Goal: Navigation & Orientation: Find specific page/section

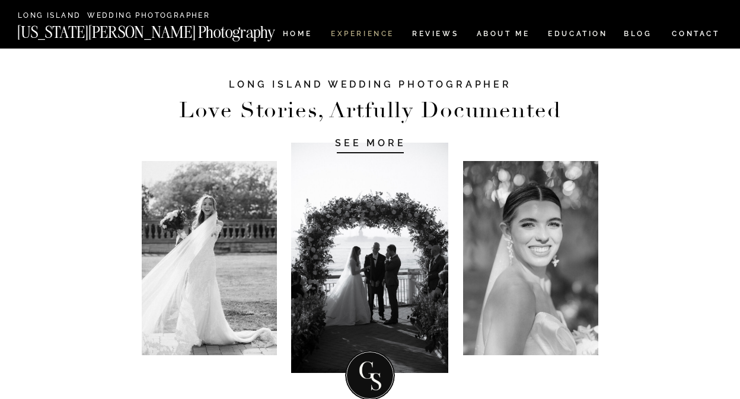
click at [359, 31] on nav "Experience" at bounding box center [362, 35] width 62 height 10
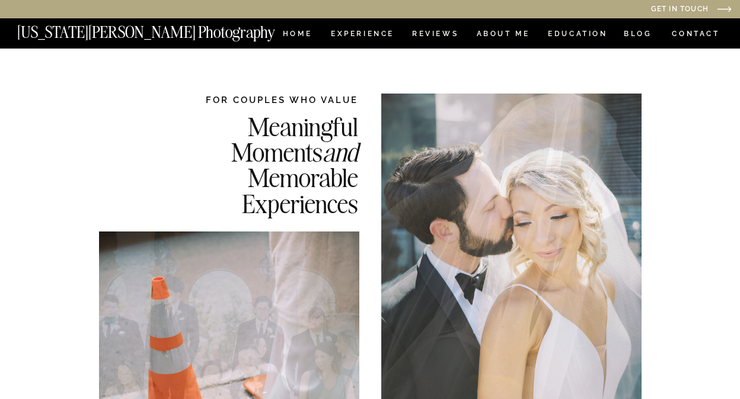
click at [686, 34] on nav "CONTACT" at bounding box center [695, 33] width 49 height 13
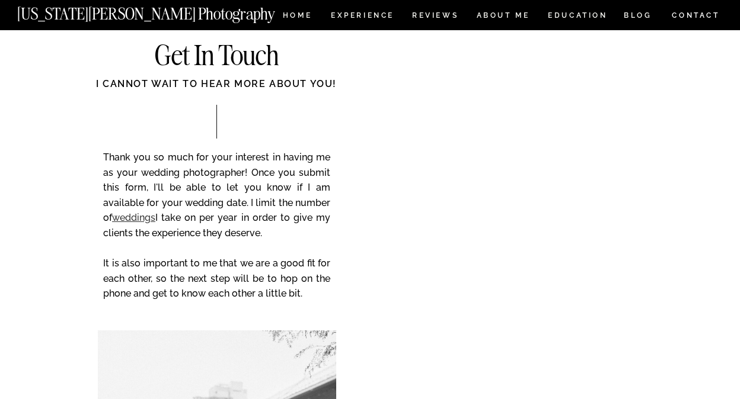
scroll to position [74, 0]
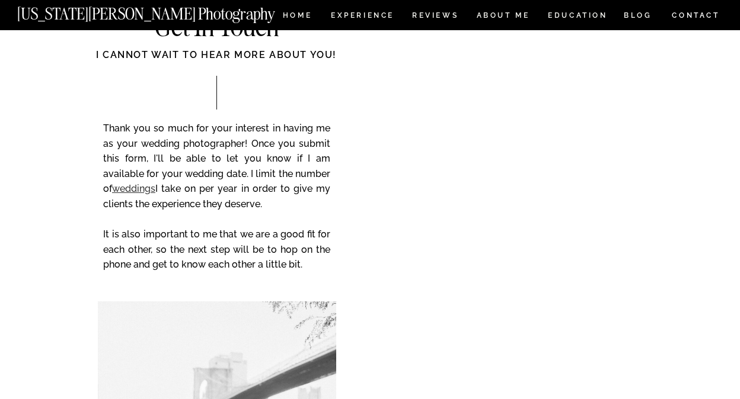
click at [136, 190] on link "weddings" at bounding box center [133, 188] width 43 height 11
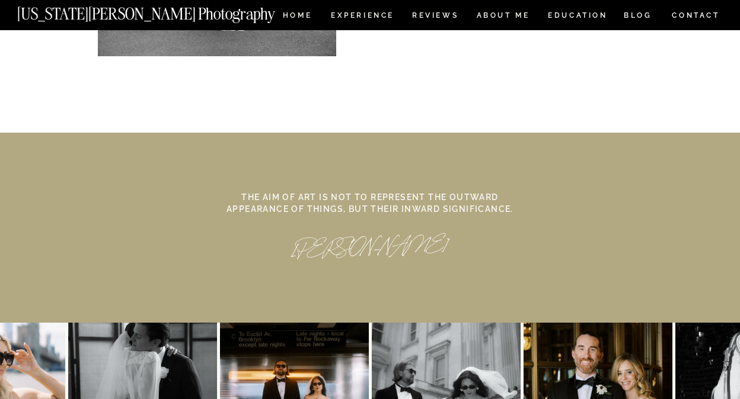
scroll to position [5325, 0]
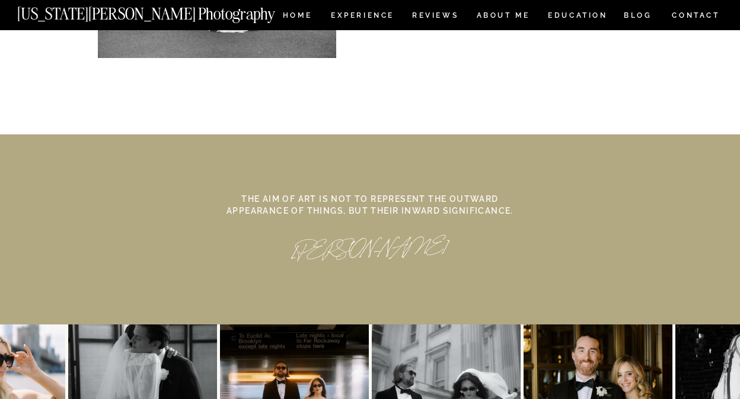
click at [691, 21] on nav "CONTACT" at bounding box center [695, 15] width 49 height 13
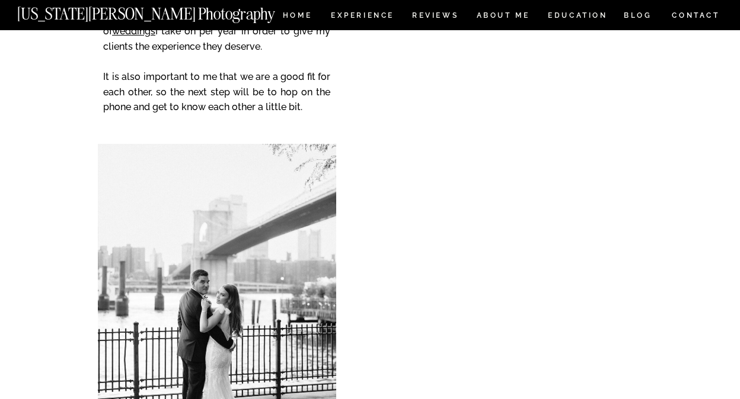
scroll to position [257, 0]
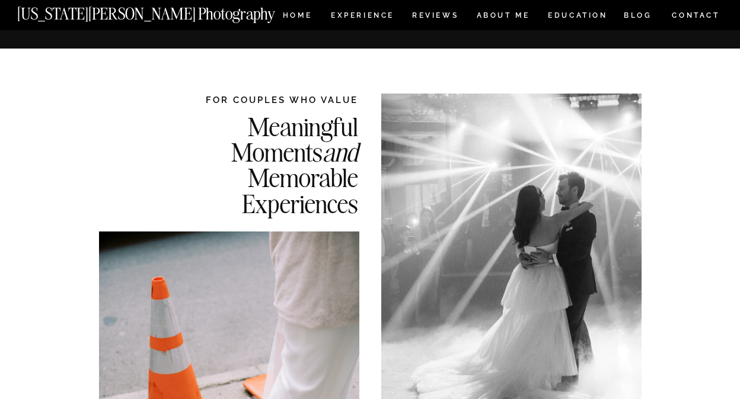
scroll to position [5325, 0]
